Goal: Answer question/provide support: Share knowledge or assist other users

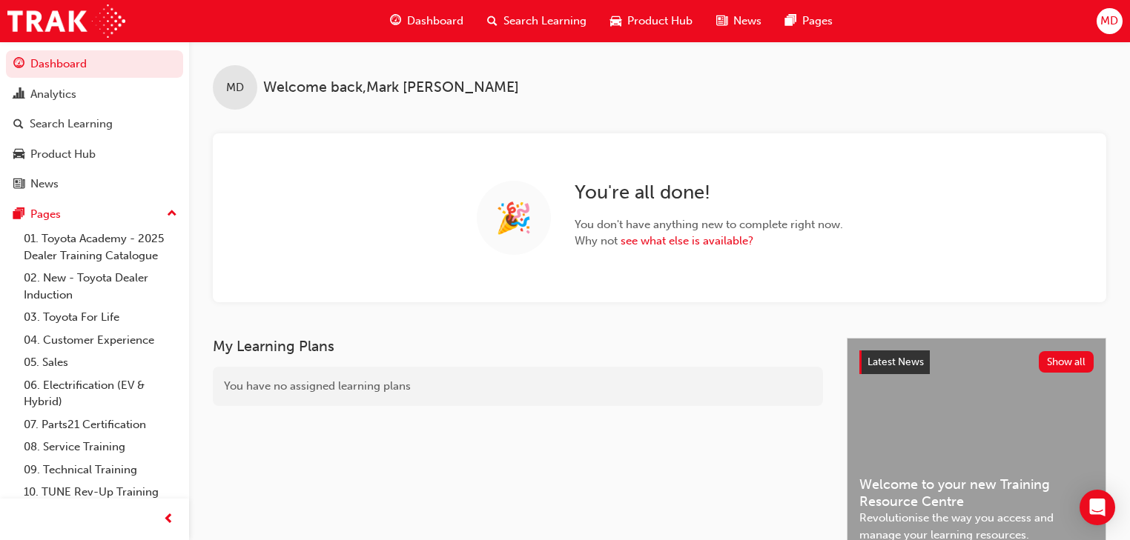
click at [608, 69] on div "MD Welcome back , [PERSON_NAME]" at bounding box center [659, 76] width 941 height 68
click at [528, 16] on span "Search Learning" at bounding box center [544, 21] width 83 height 17
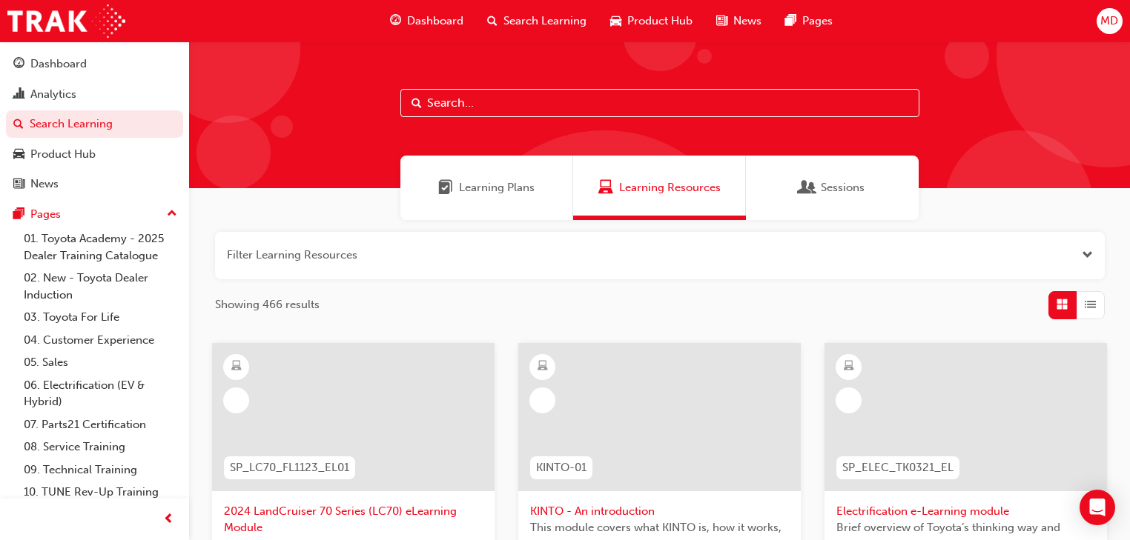
click at [451, 104] on input "text" at bounding box center [659, 103] width 519 height 28
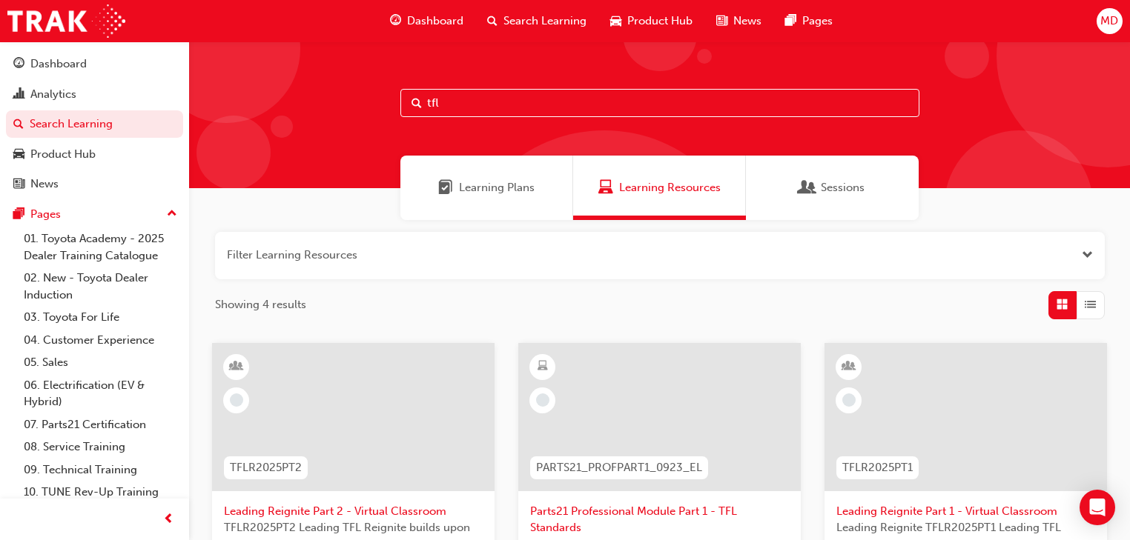
type input "tfl"
click at [829, 185] on span "Sessions" at bounding box center [843, 187] width 44 height 17
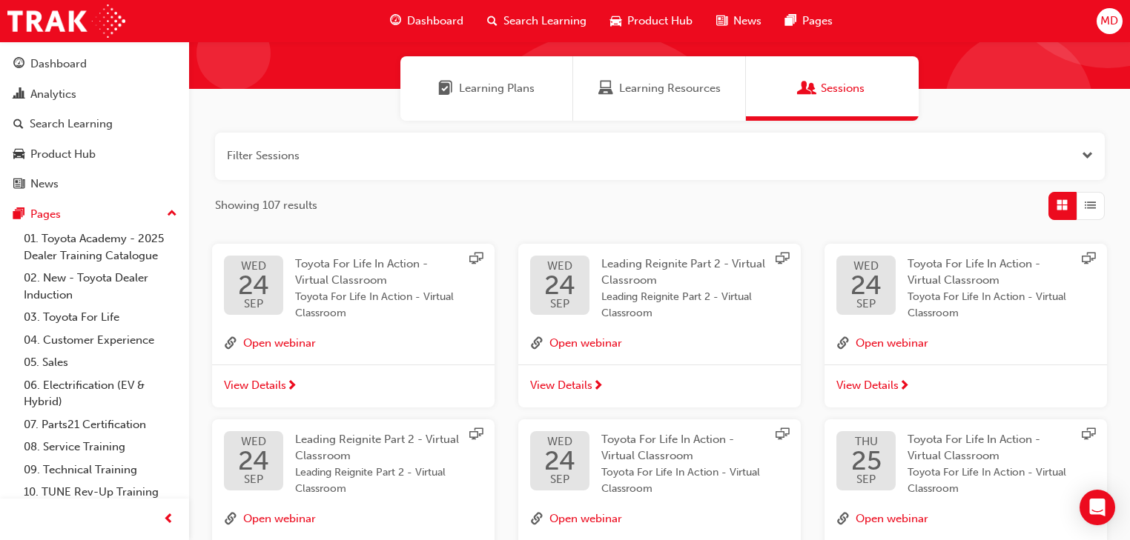
scroll to position [119, 0]
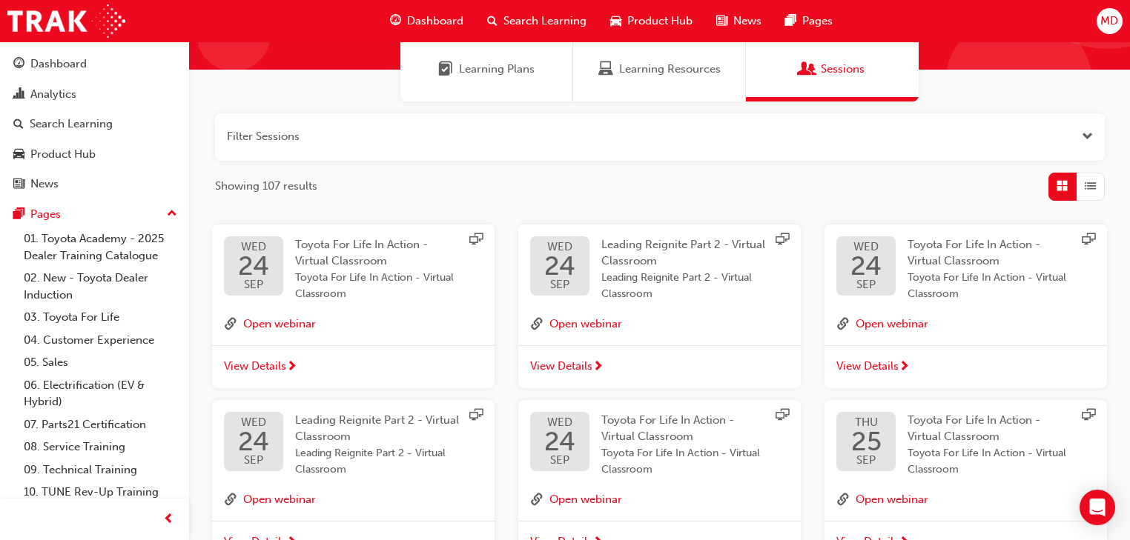
click at [340, 267] on span "Toyota For Life In Action - Virtual Classroom" at bounding box center [361, 253] width 133 height 30
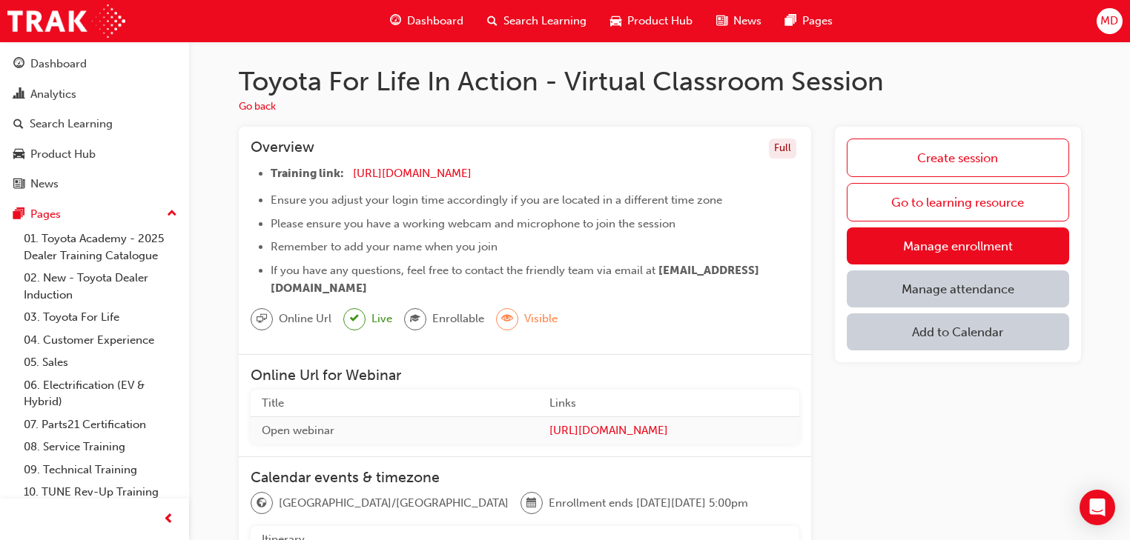
click at [941, 282] on link "Manage attendance" at bounding box center [958, 289] width 222 height 37
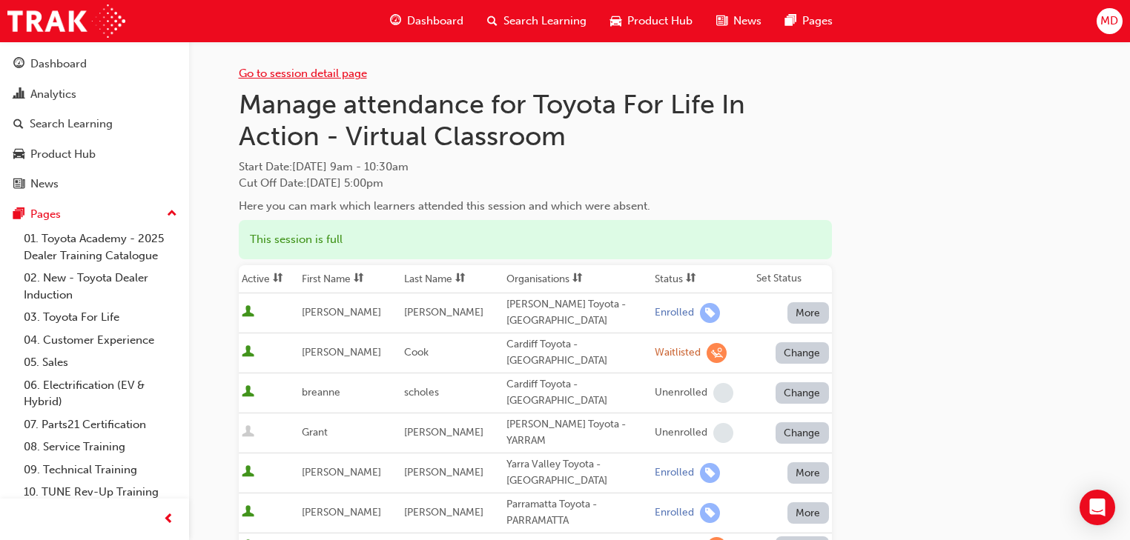
click at [311, 73] on link "Go to session detail page" at bounding box center [303, 73] width 128 height 13
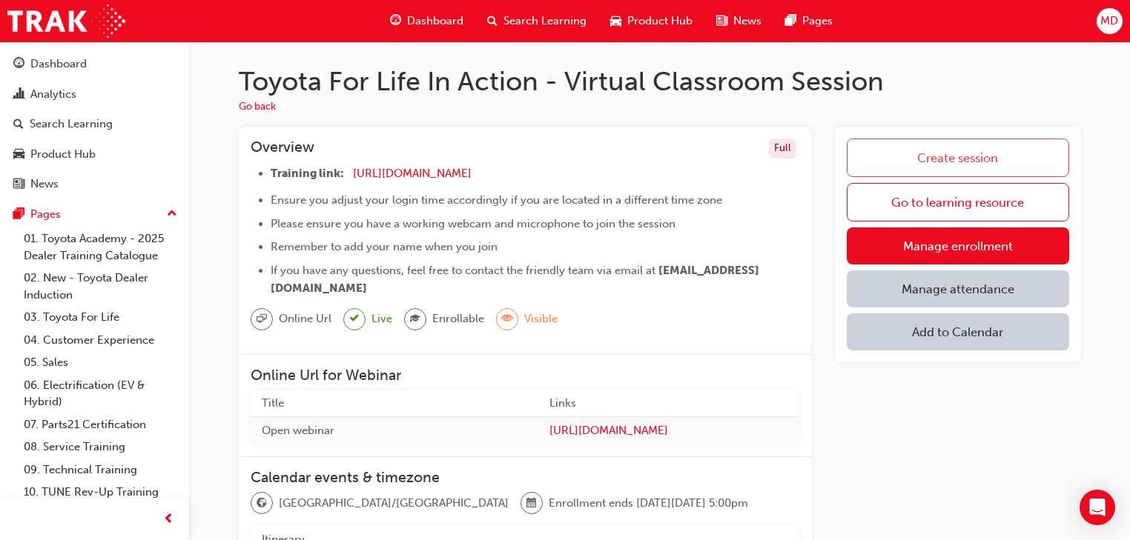
click at [952, 154] on link "Create session" at bounding box center [958, 158] width 222 height 39
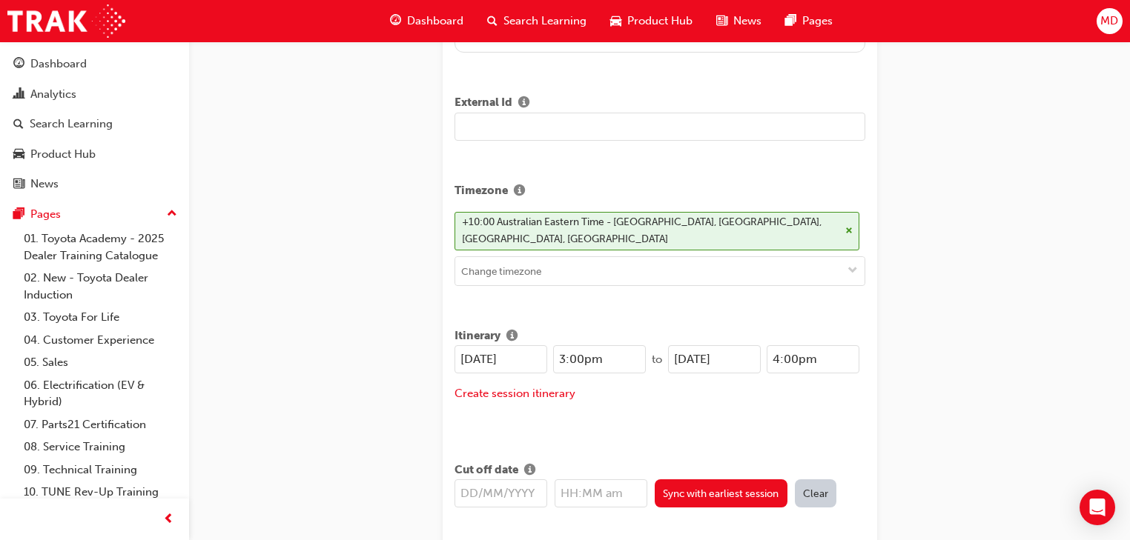
scroll to position [237, 0]
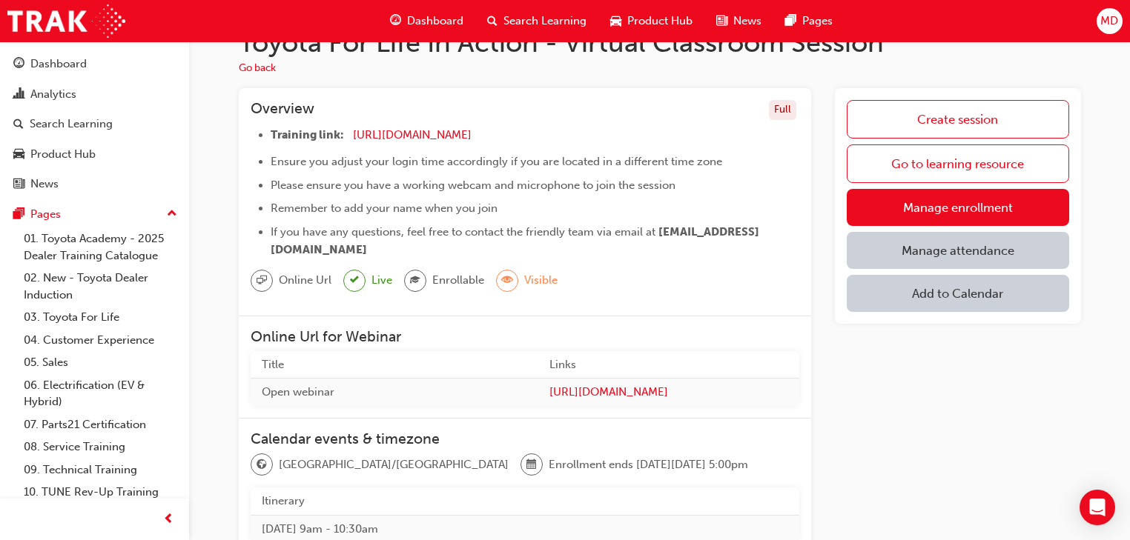
scroll to position [59, 0]
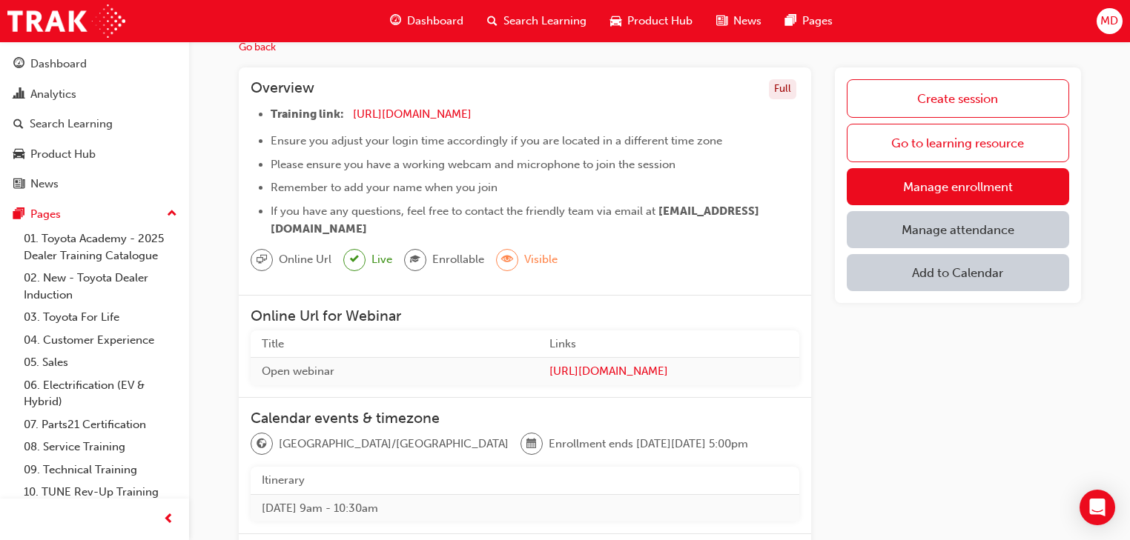
click at [945, 222] on link "Manage attendance" at bounding box center [958, 229] width 222 height 37
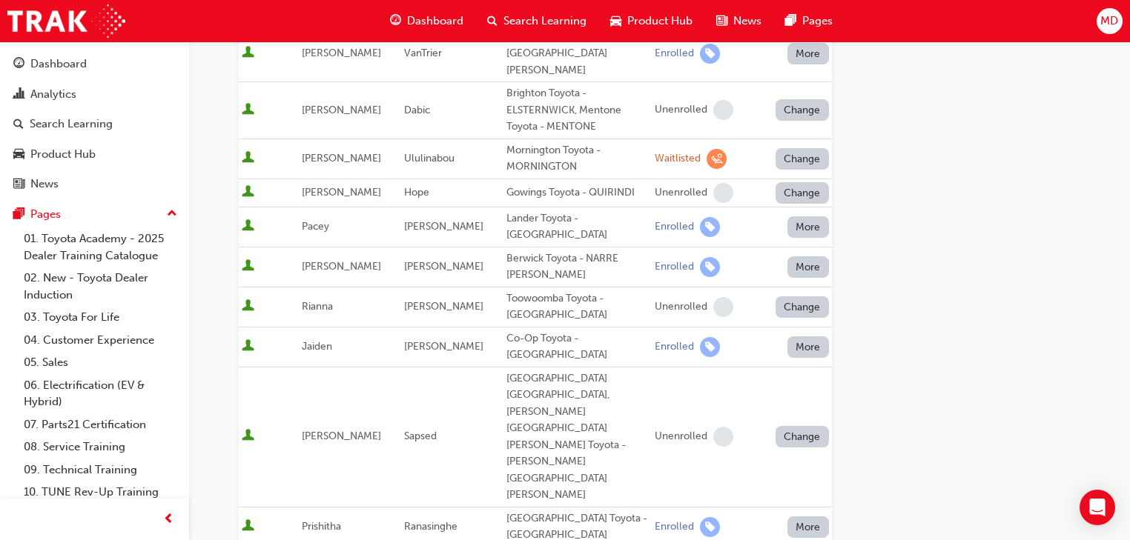
scroll to position [949, 0]
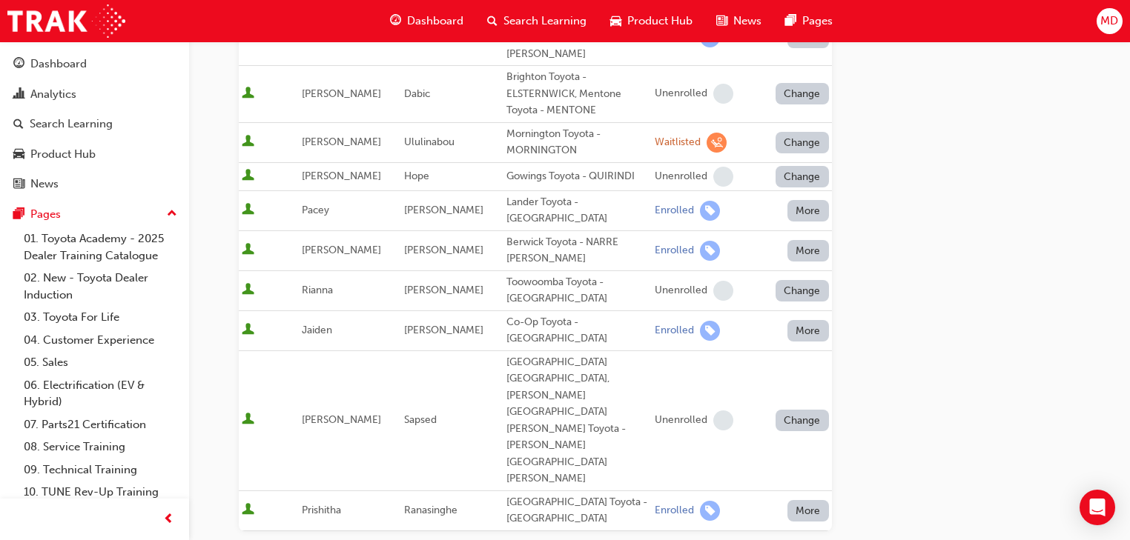
type input "nicole"
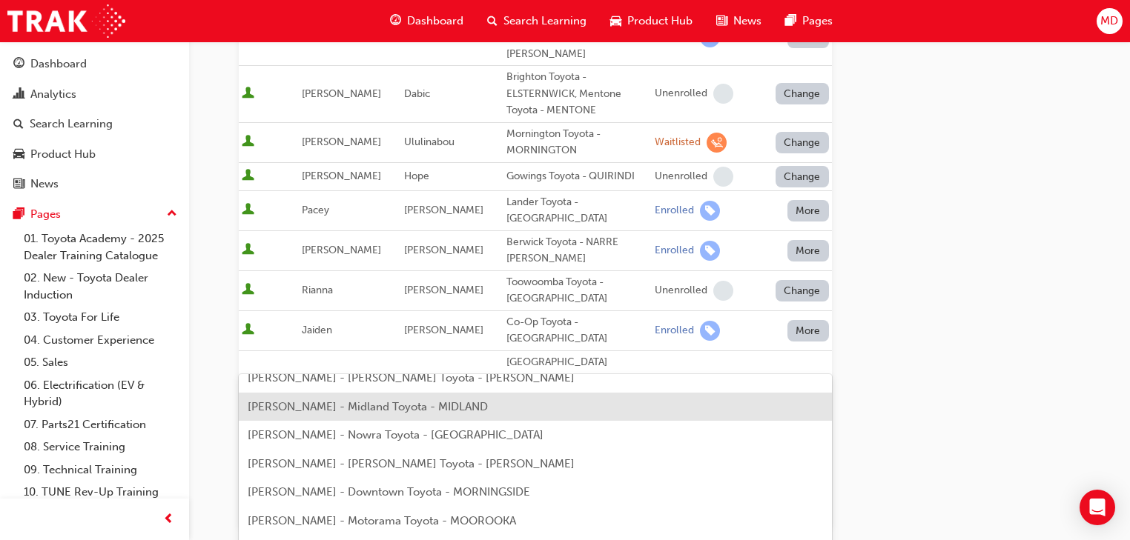
scroll to position [59, 0]
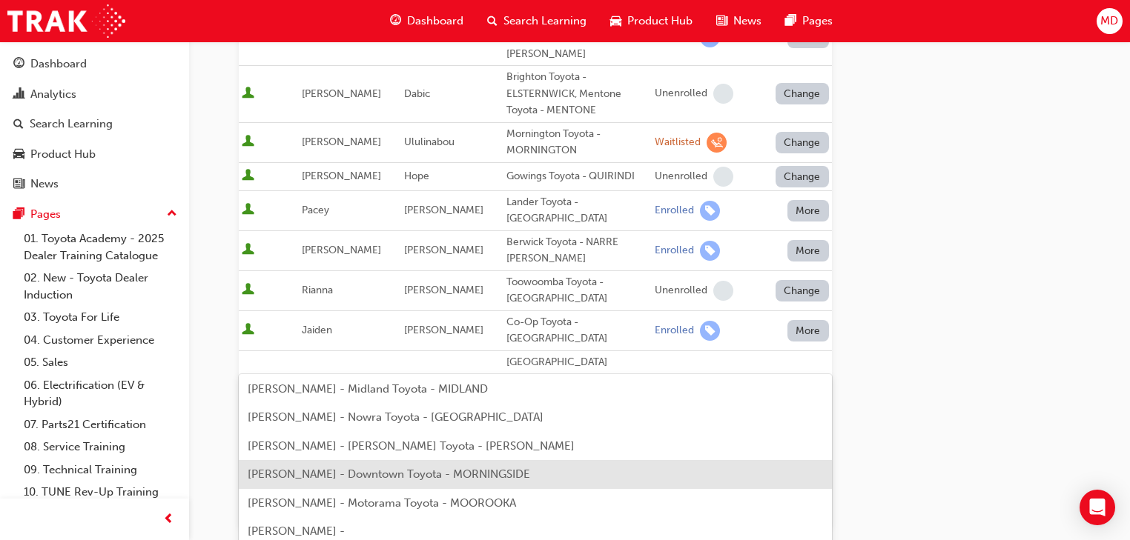
click at [394, 475] on span "NICOLE HAMILTON - Downtown Toyota - MORNINGSIDE" at bounding box center [389, 474] width 282 height 13
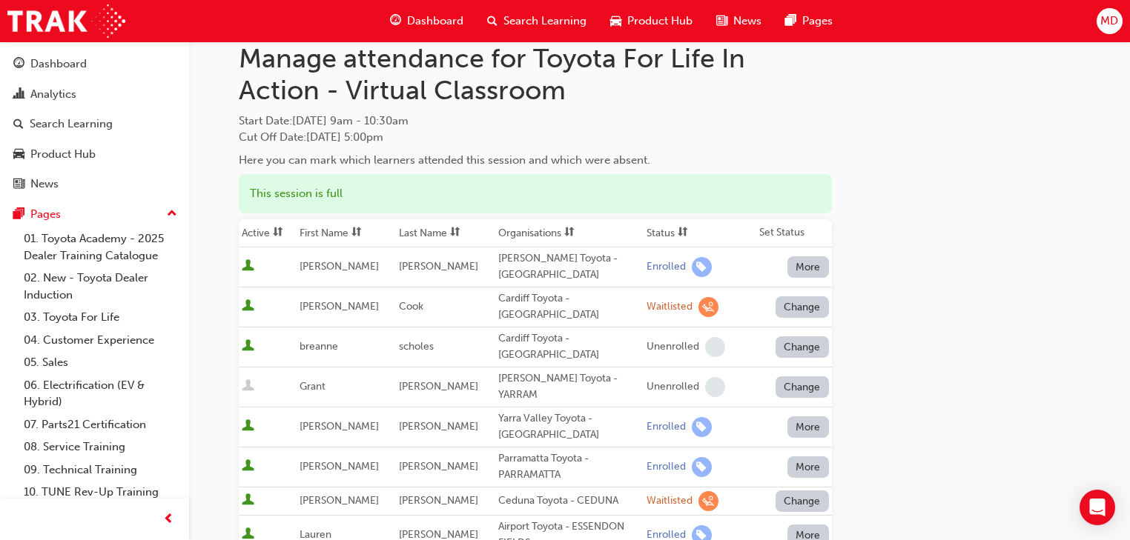
scroll to position [0, 0]
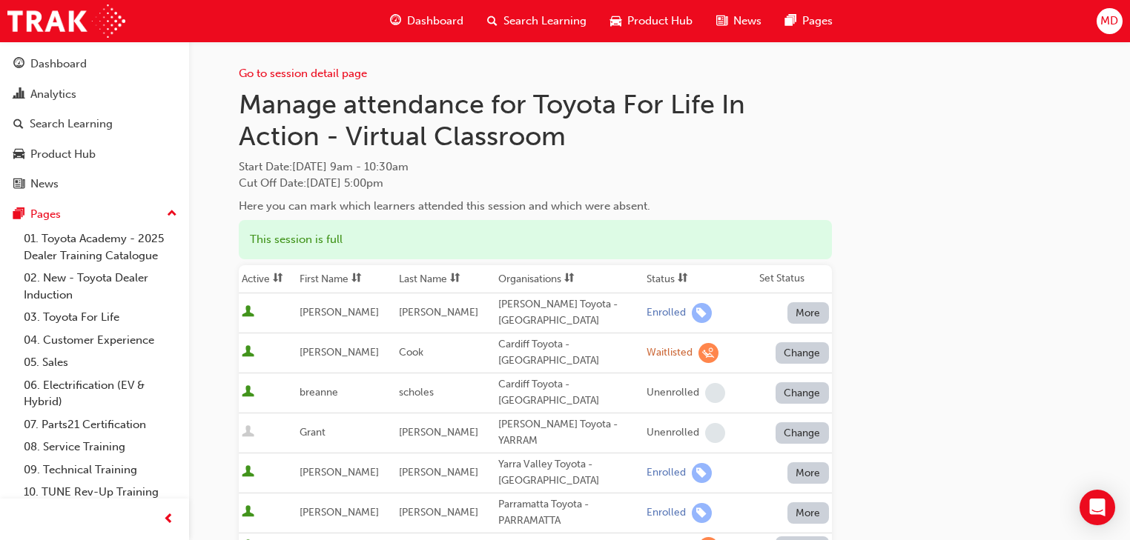
click at [292, 71] on link "Go to session detail page" at bounding box center [303, 73] width 128 height 13
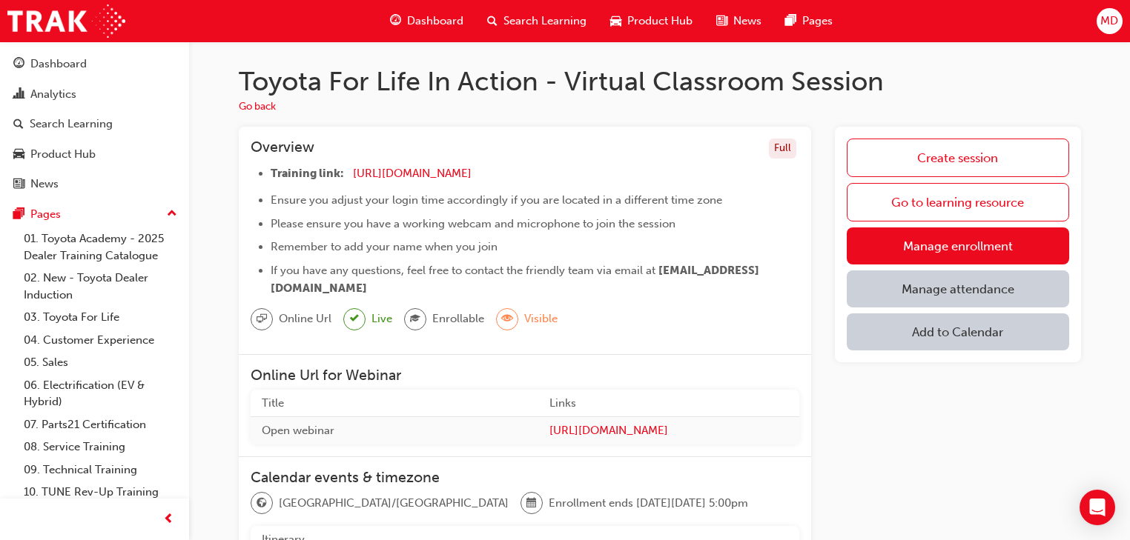
click at [713, 289] on li "If you have any questions, feel free to contact the friendly team via email at …" at bounding box center [535, 280] width 529 height 36
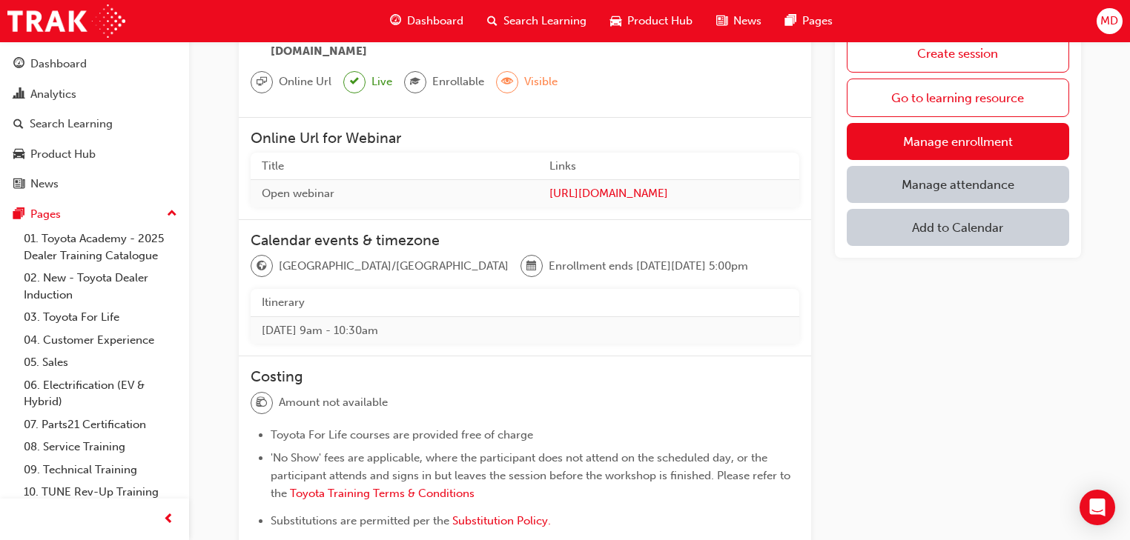
scroll to position [297, 0]
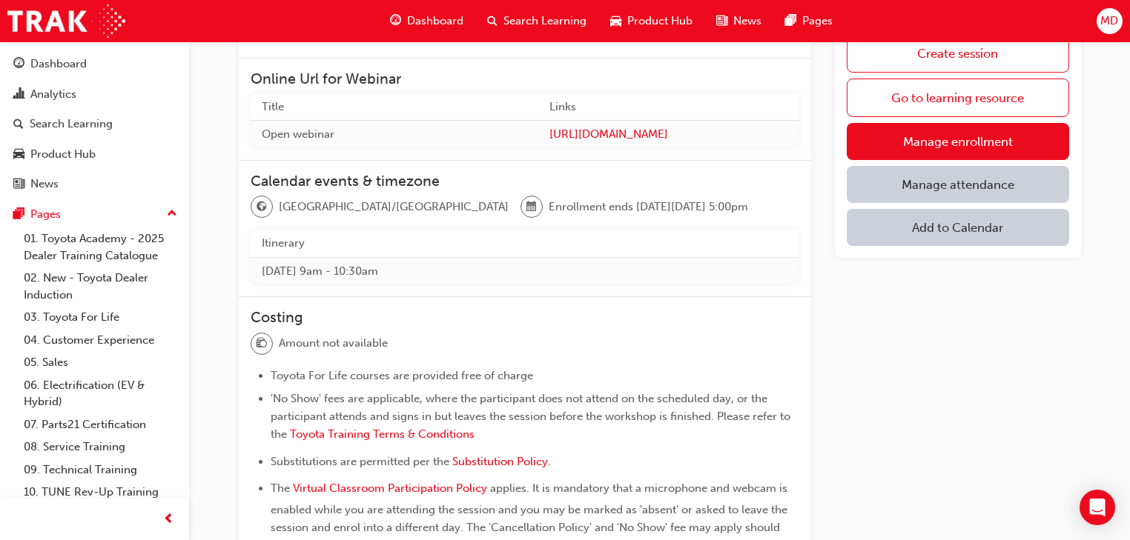
click at [742, 270] on td "Wed 24 Sep 2025 9am - 10:30am" at bounding box center [525, 270] width 549 height 27
click at [615, 280] on td "Wed 24 Sep 2025 9am - 10:30am" at bounding box center [525, 270] width 549 height 27
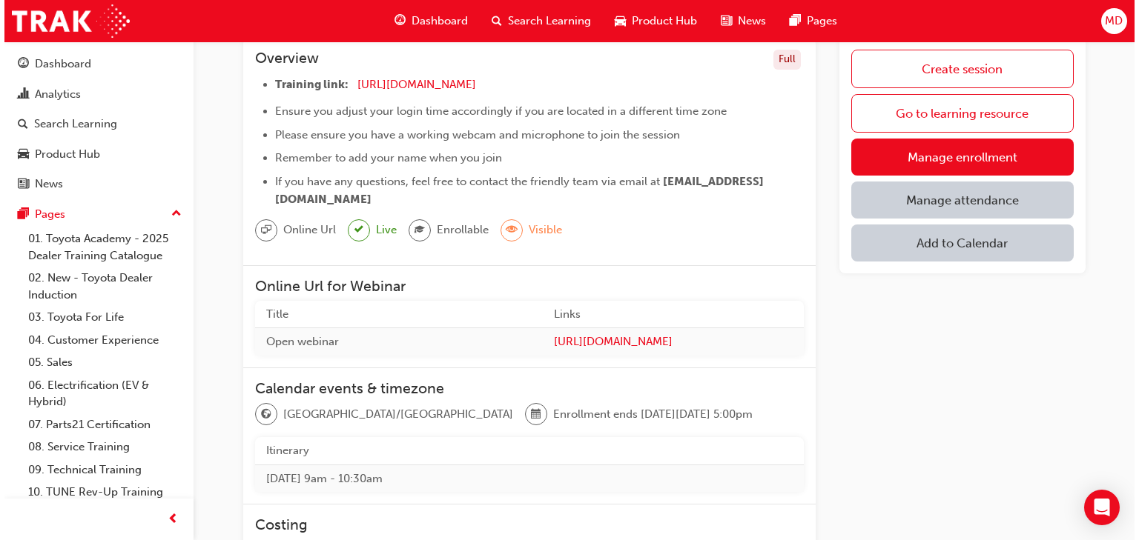
scroll to position [0, 0]
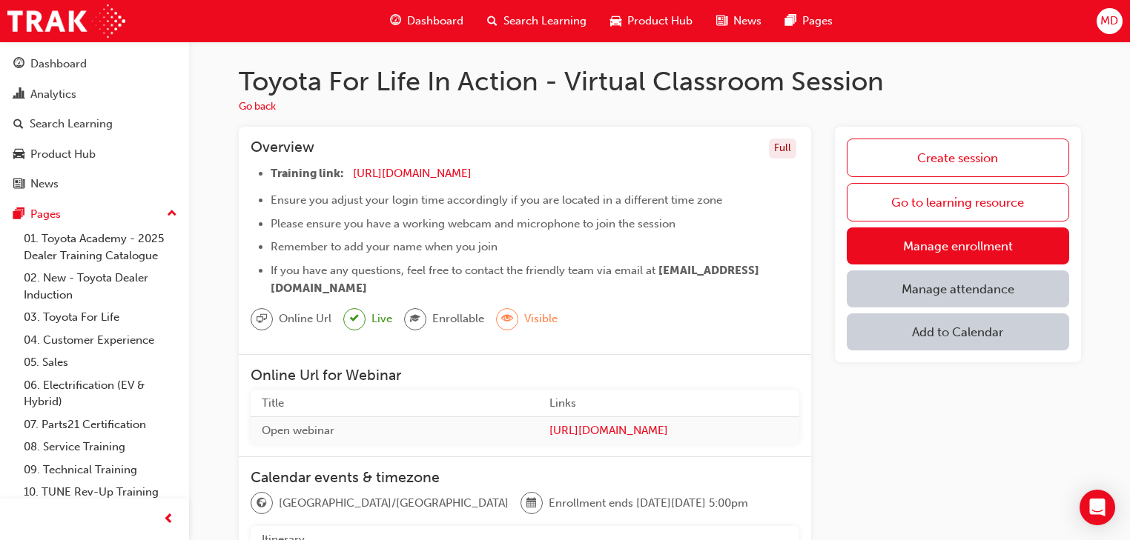
click at [949, 86] on h1 "Toyota For Life In Action - Virtual Classroom Session" at bounding box center [660, 81] width 842 height 33
click at [1102, 15] on span "MD" at bounding box center [1109, 21] width 18 height 17
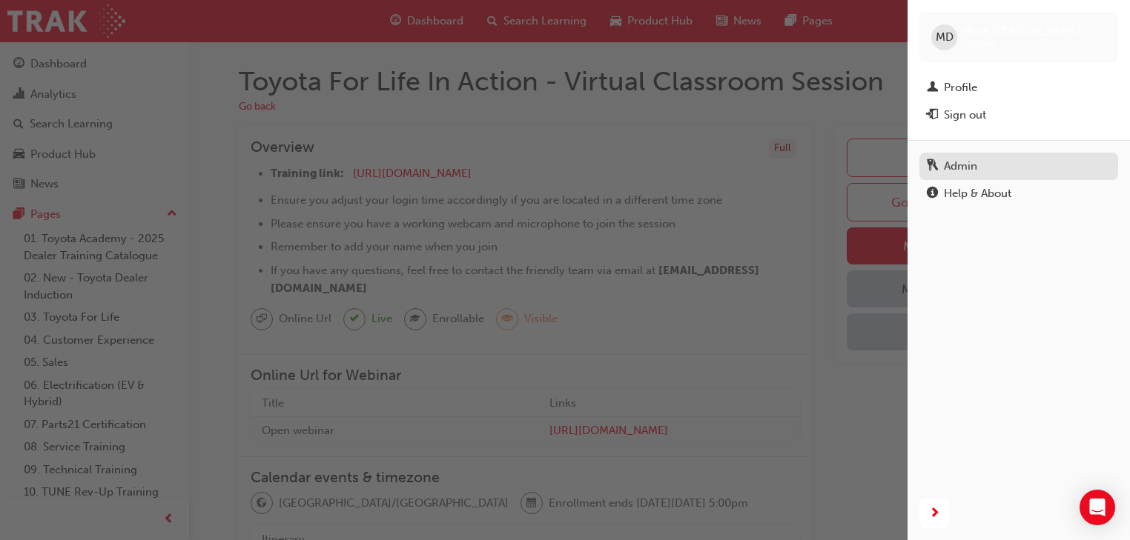
click at [950, 162] on div "Admin" at bounding box center [960, 166] width 33 height 17
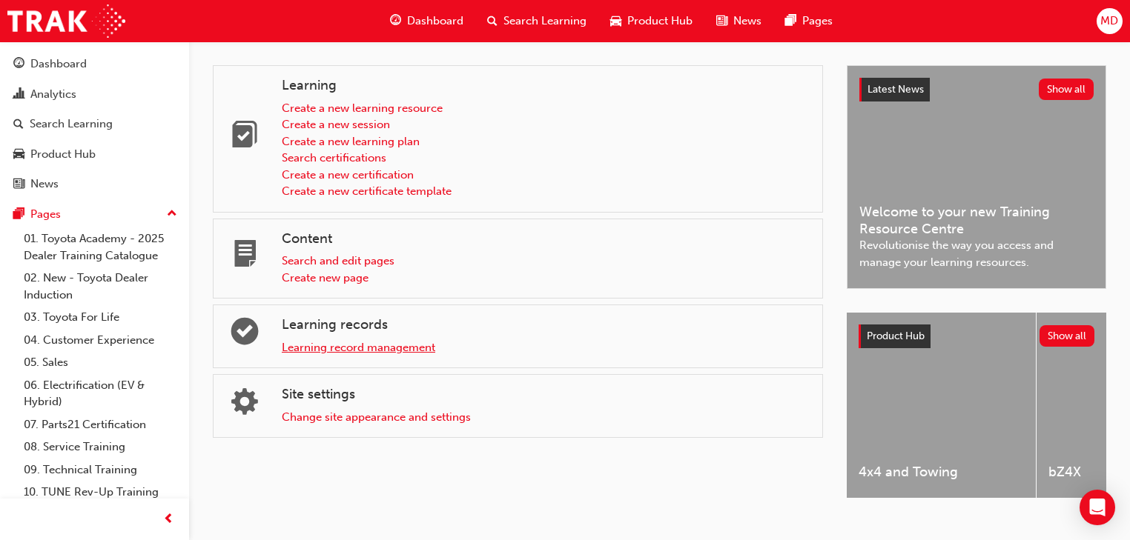
click at [339, 346] on link "Learning record management" at bounding box center [358, 347] width 153 height 13
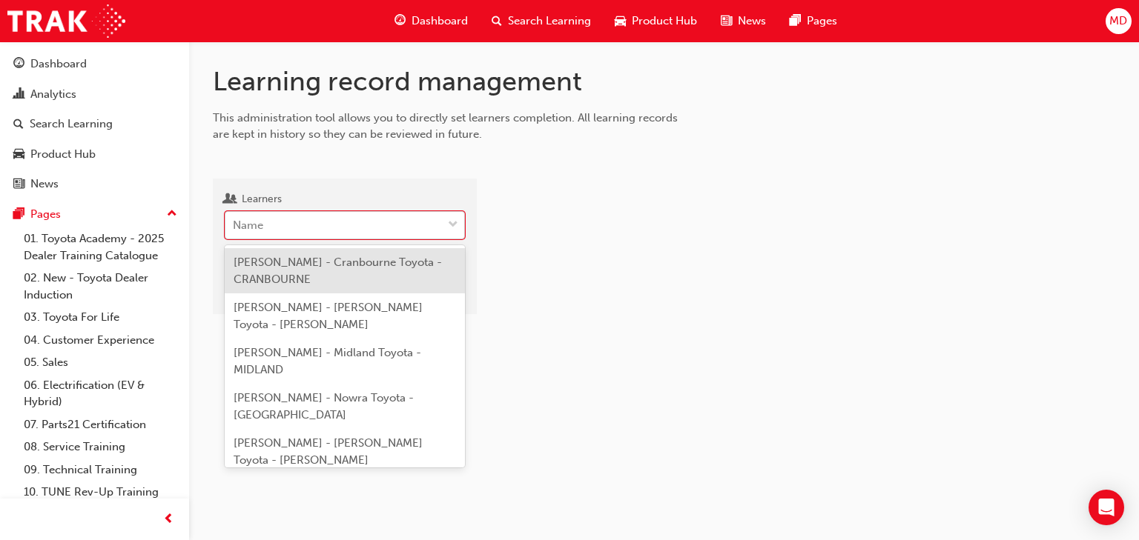
click at [287, 216] on div "Name" at bounding box center [333, 226] width 216 height 26
click at [234, 219] on input "Learners option NICOLE ARCE - Cranbourne Toyota - CRANBOURNE focused, 1 of 23. …" at bounding box center [233, 225] width 1 height 13
type input "nicole"
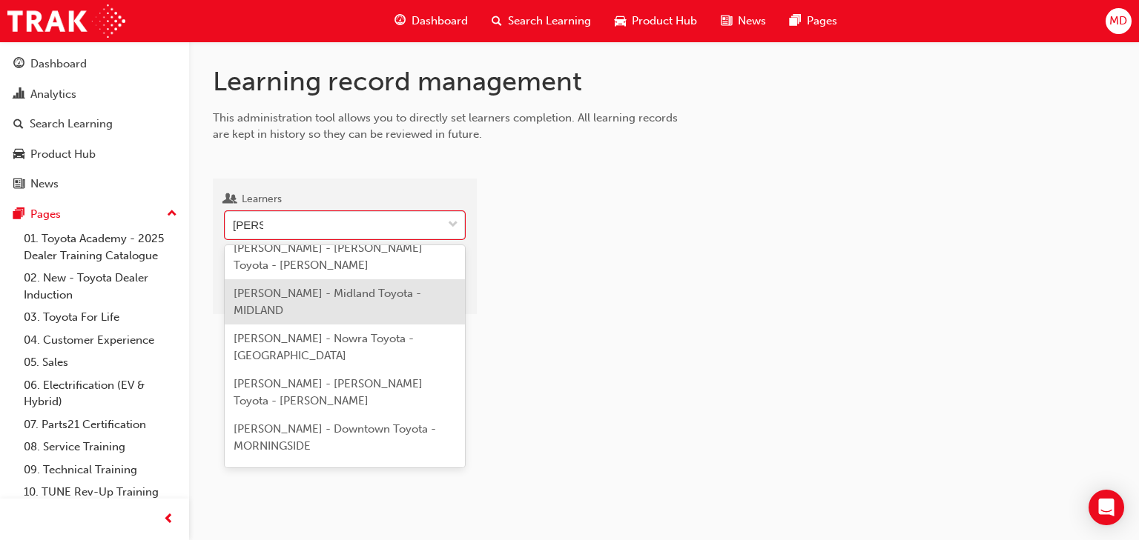
scroll to position [119, 0]
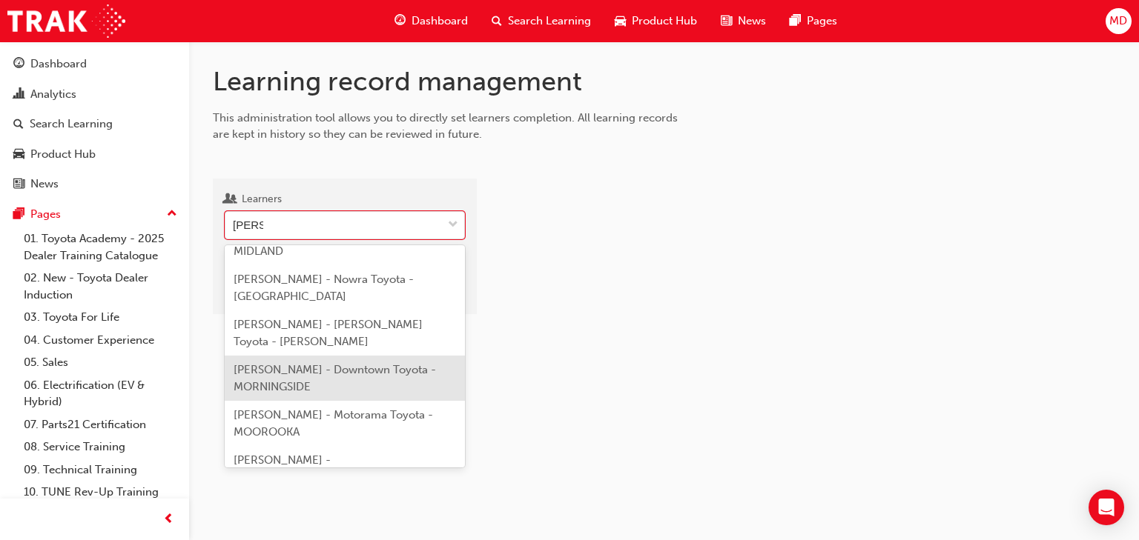
click at [342, 376] on span "NICOLE HAMILTON - Downtown Toyota - MORNINGSIDE" at bounding box center [334, 378] width 202 height 30
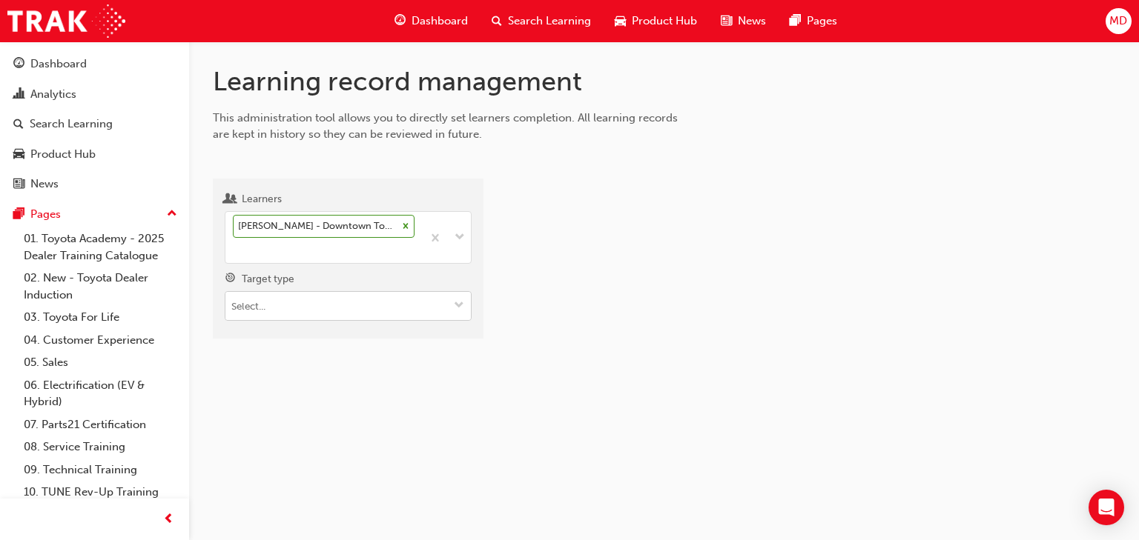
click at [276, 304] on input "Target type" at bounding box center [347, 306] width 245 height 28
click at [274, 361] on li "Learning resource - instructor led" at bounding box center [348, 362] width 247 height 28
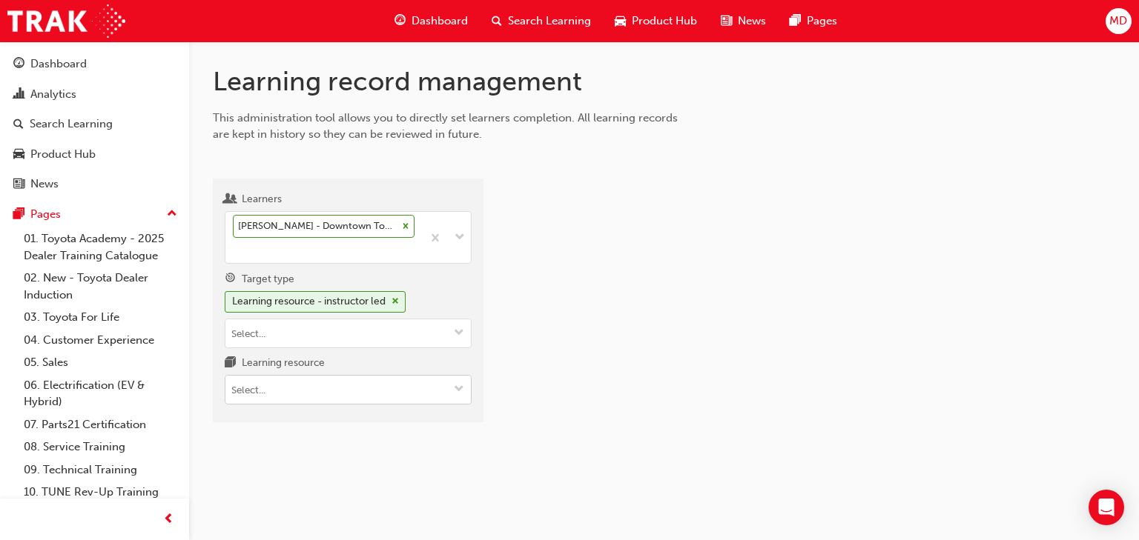
click at [265, 392] on input "Learning resource" at bounding box center [347, 390] width 245 height 28
type input "tfl"
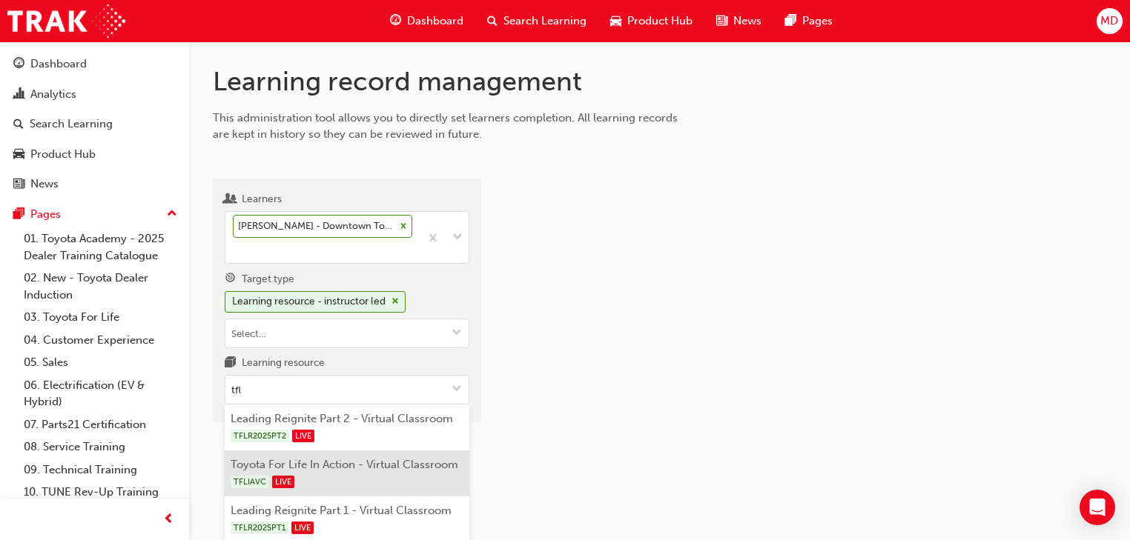
click at [368, 469] on li "Toyota For Life In Action - Virtual Classroom TFLIAVC LIVE" at bounding box center [347, 474] width 245 height 46
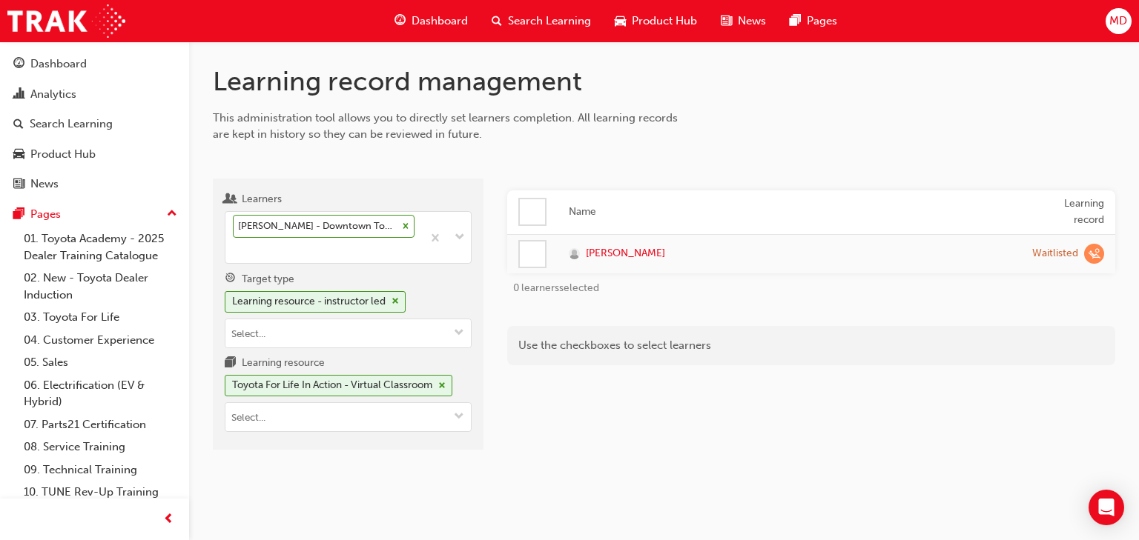
click at [749, 463] on div "Learning record management This administration tool allows you to directly set …" at bounding box center [664, 270] width 950 height 456
click at [655, 252] on span "NICOLE HAMILTON" at bounding box center [625, 253] width 79 height 17
click at [718, 442] on div "Name Learning record NICOLE HAMILTON Waitlisted 0 learners selected Use the che…" at bounding box center [811, 321] width 608 height 260
